Goal: Task Accomplishment & Management: Complete application form

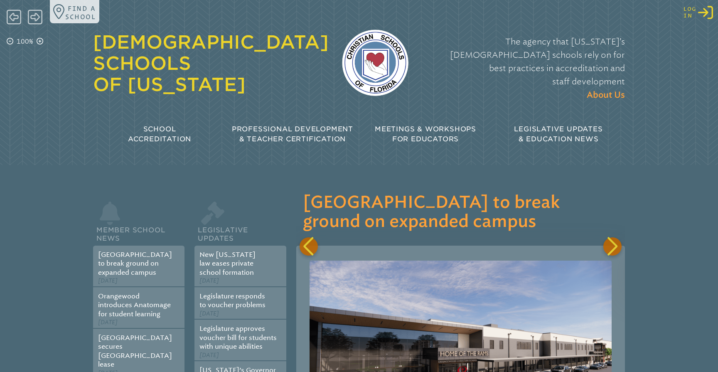
click at [710, 13] on icon "Log in or Create Account" at bounding box center [705, 12] width 15 height 15
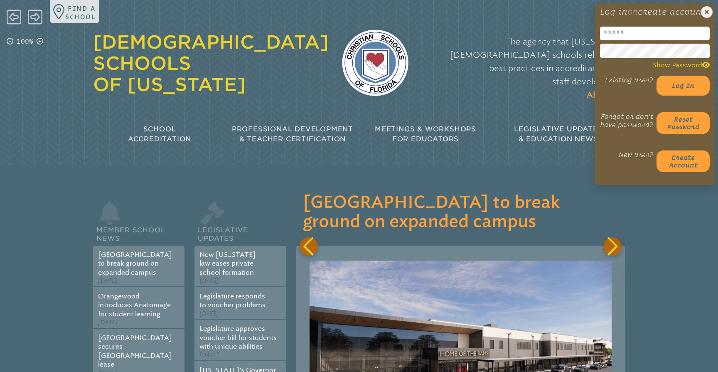
click at [617, 40] on input "email" at bounding box center [655, 34] width 110 height 14
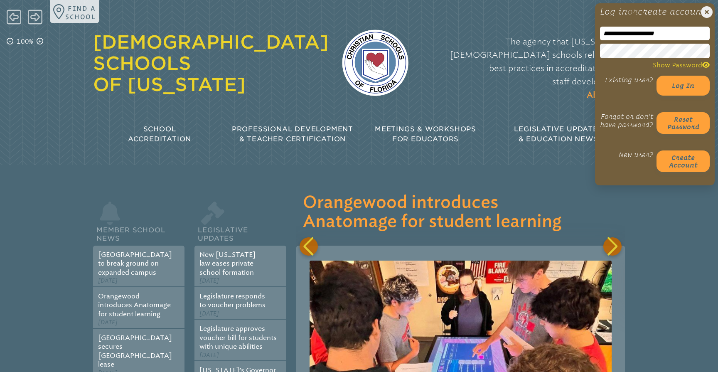
type input "**********"
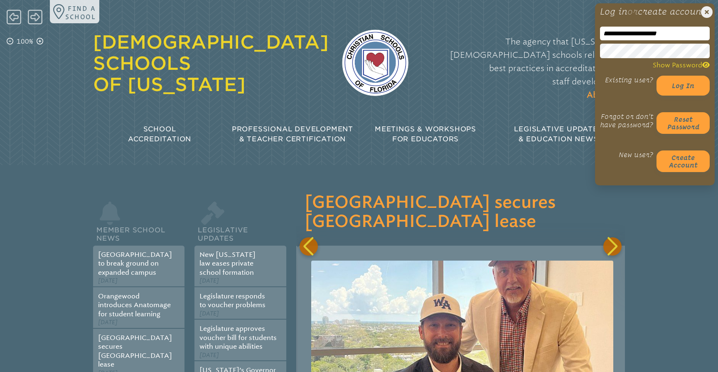
scroll to position [0, 658]
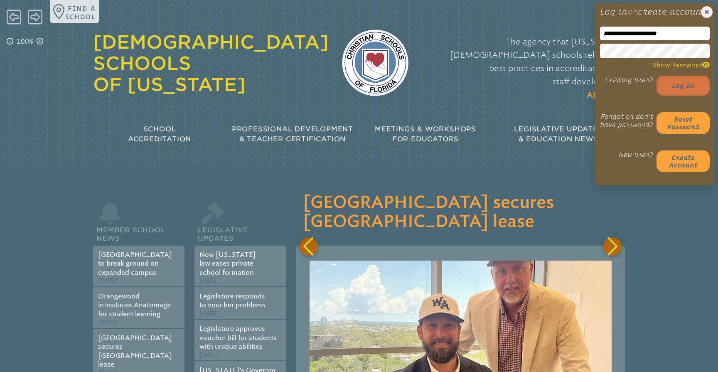
click at [690, 96] on button "Log in" at bounding box center [683, 86] width 53 height 20
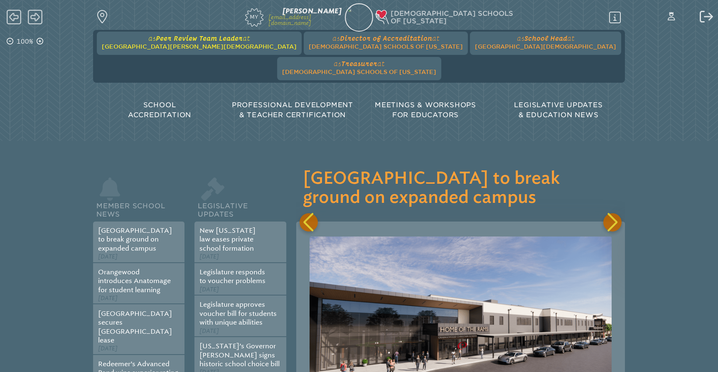
click at [192, 43] on span "at [GEOGRAPHIC_DATA][PERSON_NAME][DEMOGRAPHIC_DATA]" at bounding box center [199, 43] width 195 height 16
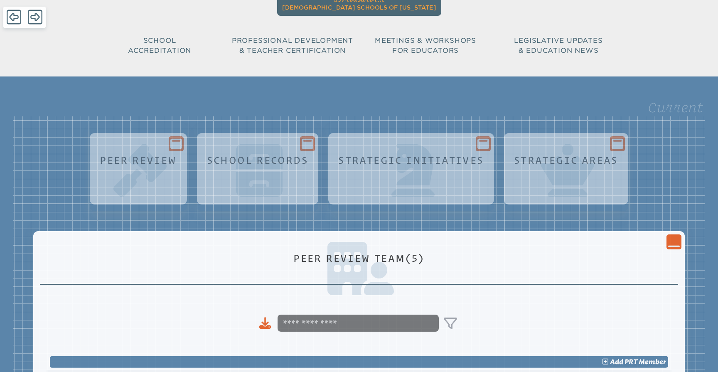
scroll to position [59, 0]
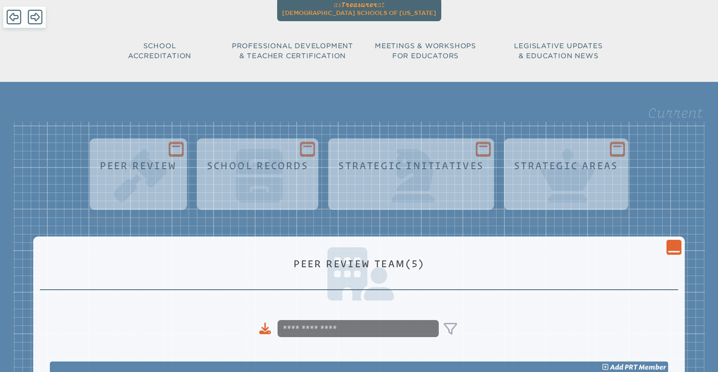
click at [675, 242] on icon "Close Console" at bounding box center [674, 248] width 12 height 12
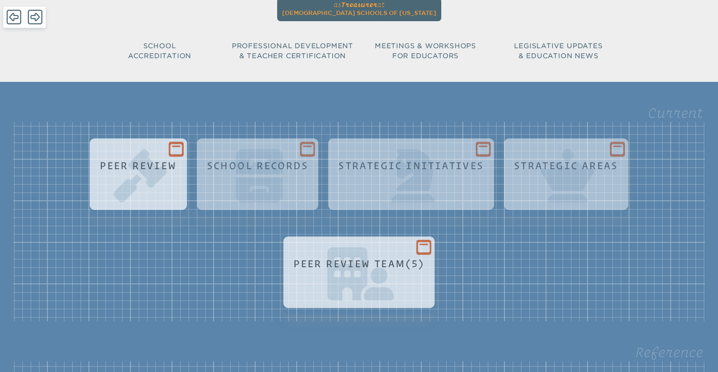
click at [175, 144] on icon at bounding box center [176, 149] width 12 height 10
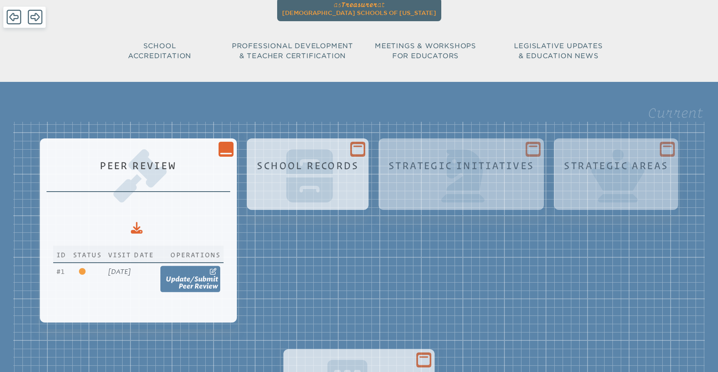
click at [354, 160] on h1 "School Records" at bounding box center [308, 165] width 102 height 11
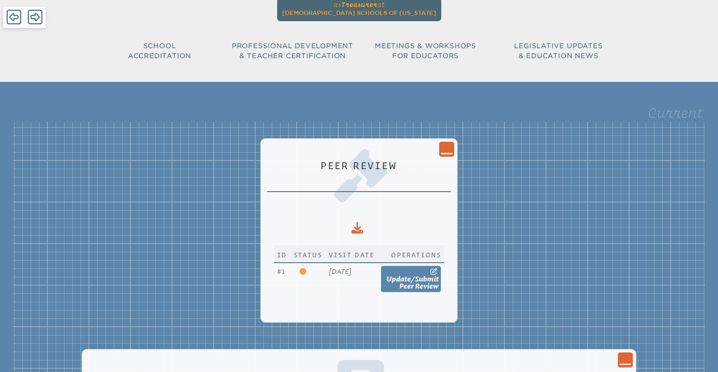
click at [453, 143] on icon "Close Console" at bounding box center [447, 149] width 12 height 12
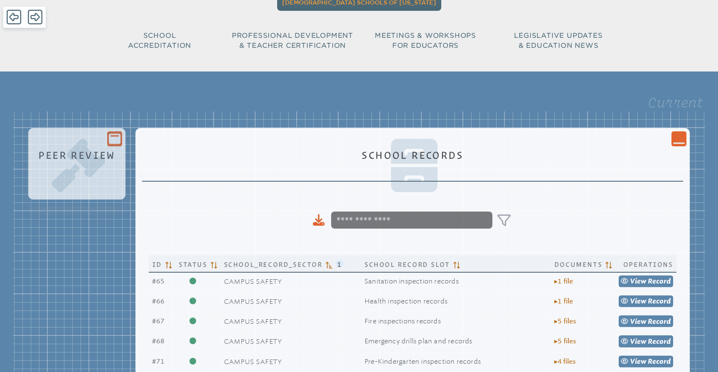
scroll to position [73, 0]
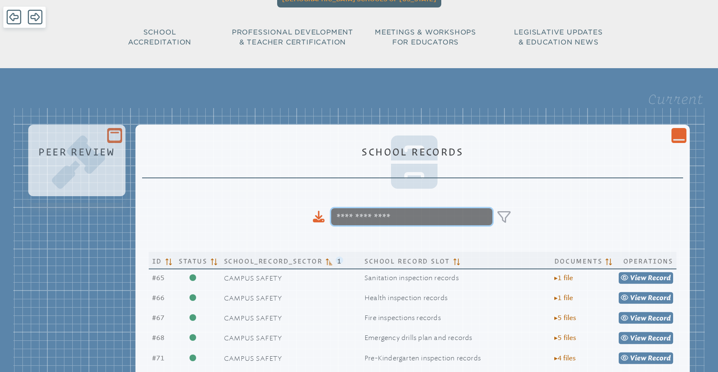
click at [390, 208] on input at bounding box center [411, 216] width 161 height 17
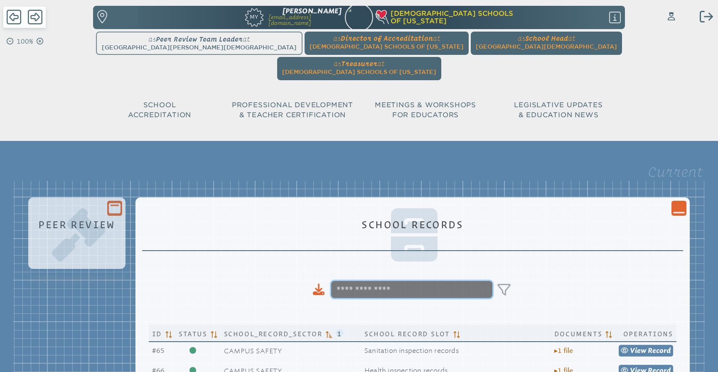
scroll to position [0, 0]
click at [673, 202] on icon "Close Console" at bounding box center [679, 208] width 12 height 12
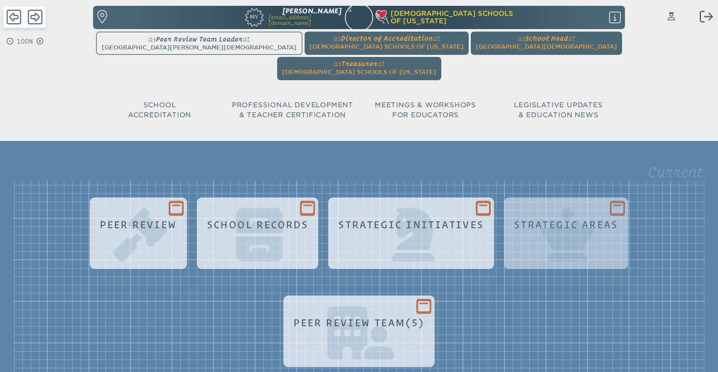
click at [485, 203] on icon at bounding box center [484, 208] width 12 height 10
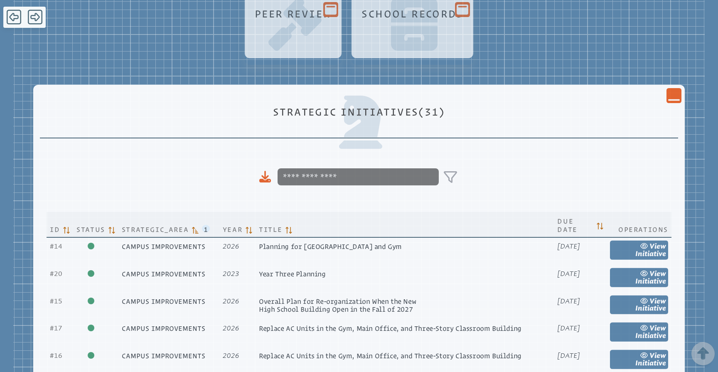
scroll to position [207, 0]
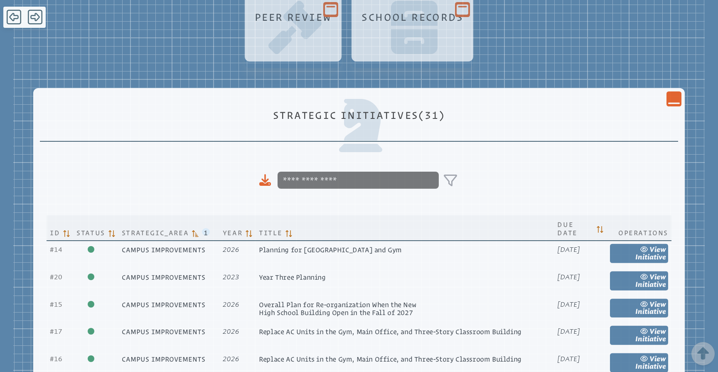
click at [673, 93] on icon "Close Console" at bounding box center [674, 99] width 12 height 12
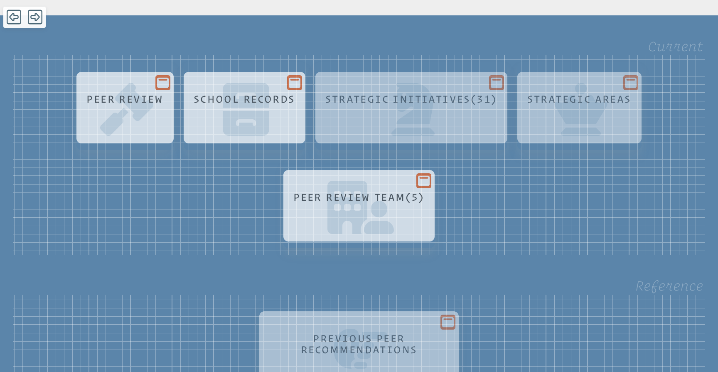
scroll to position [117, 0]
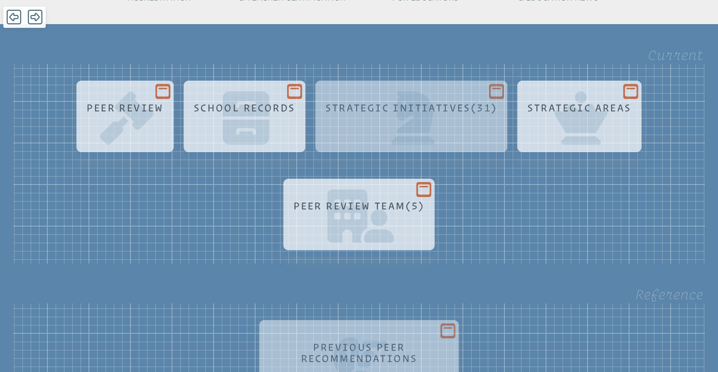
click at [630, 86] on icon at bounding box center [631, 91] width 12 height 10
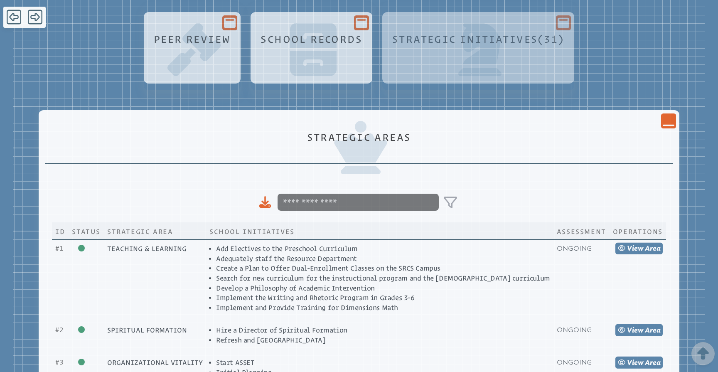
scroll to position [173, 0]
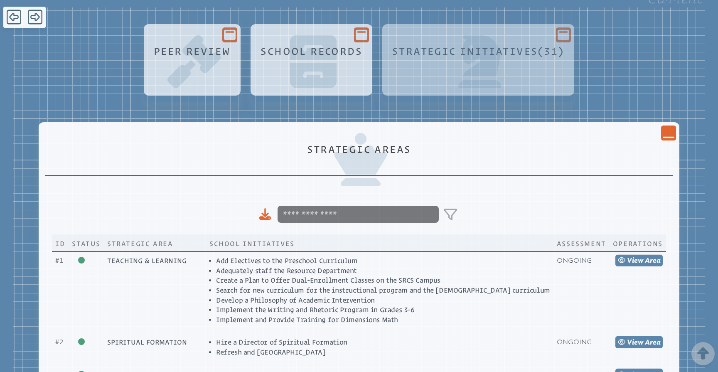
click at [661, 126] on div "Close Console" at bounding box center [668, 133] width 15 height 15
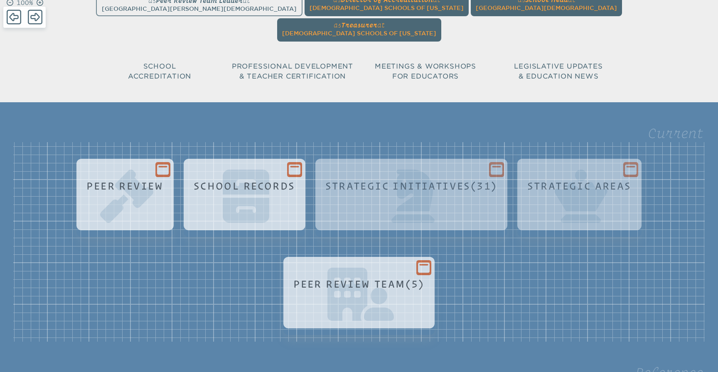
scroll to position [28, 0]
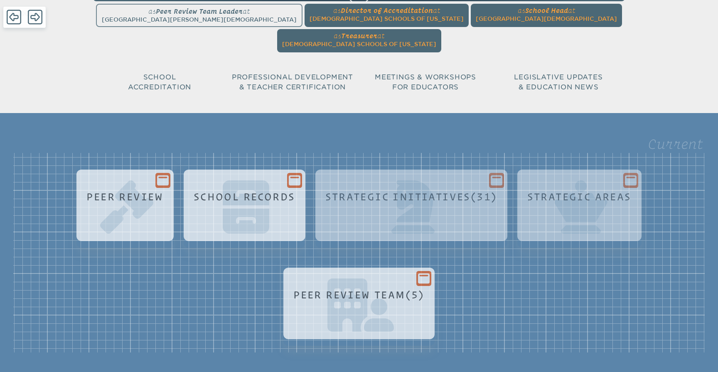
click at [159, 175] on icon at bounding box center [163, 181] width 12 height 12
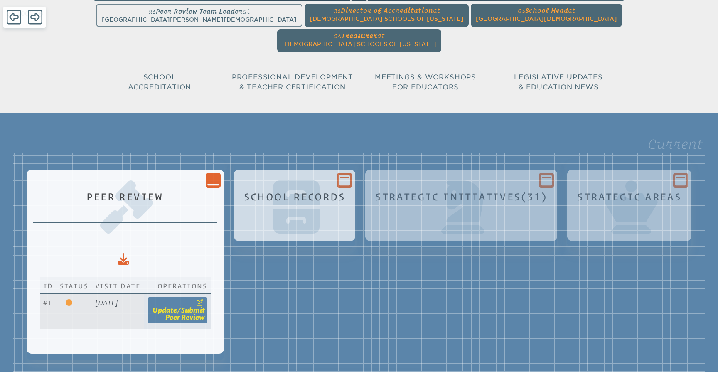
click at [205, 306] on span "submit" at bounding box center [193, 310] width 24 height 8
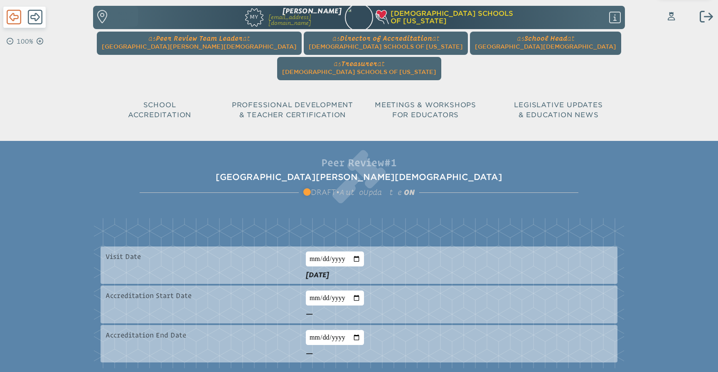
click at [15, 18] on icon at bounding box center [14, 17] width 15 height 17
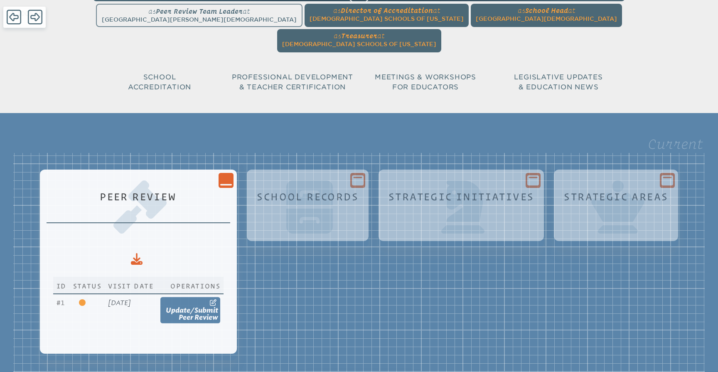
click at [232, 175] on icon "Close Console" at bounding box center [226, 181] width 12 height 12
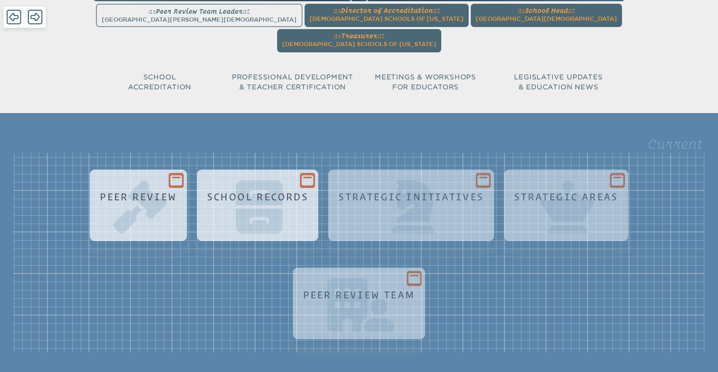
click at [302, 175] on icon at bounding box center [308, 180] width 12 height 10
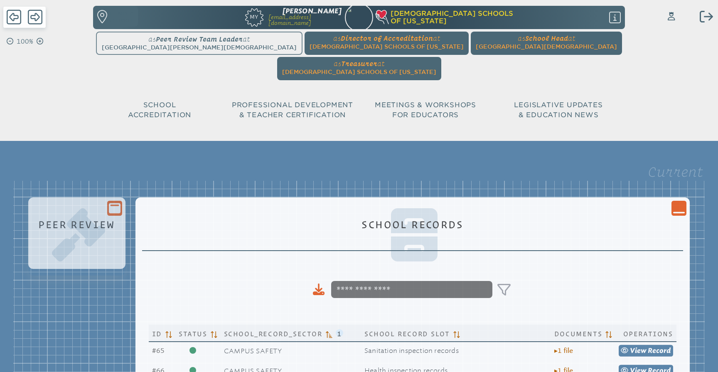
scroll to position [0, 0]
click at [678, 202] on icon "Close Console" at bounding box center [679, 208] width 12 height 12
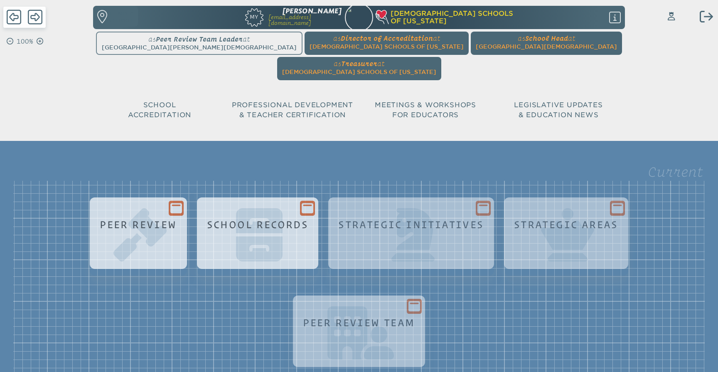
click at [170, 203] on icon at bounding box center [176, 208] width 12 height 10
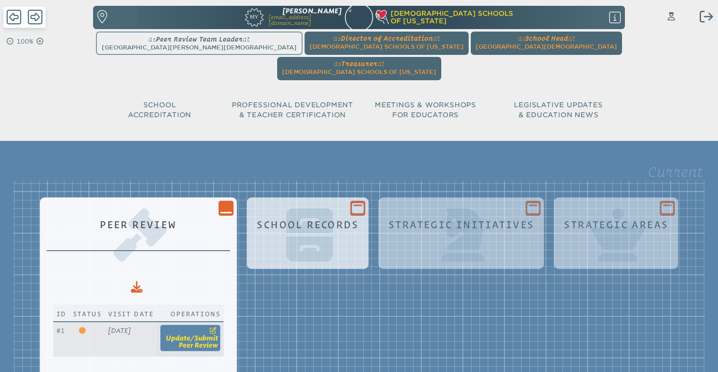
click at [218, 334] on span "submit" at bounding box center [207, 338] width 24 height 8
